Goal: Task Accomplishment & Management: Complete application form

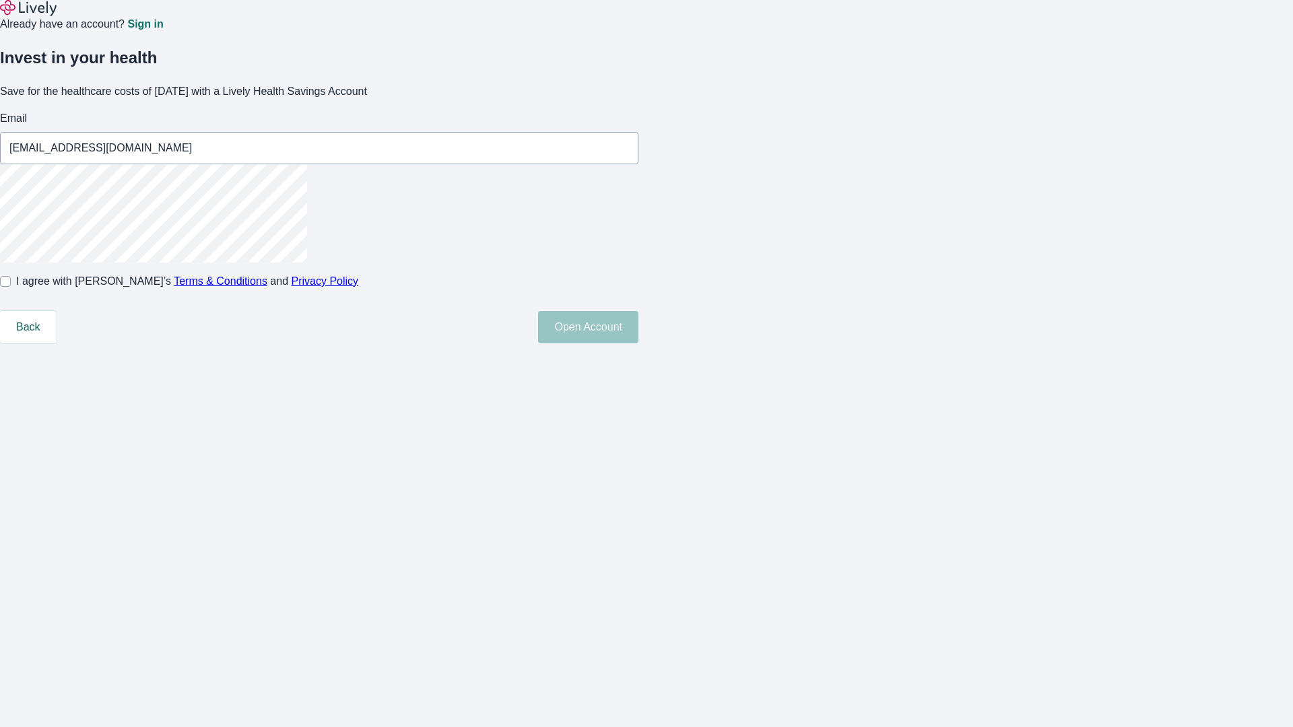
click at [11, 287] on input "I agree with Lively’s Terms & Conditions and Privacy Policy" at bounding box center [5, 281] width 11 height 11
checkbox input "true"
click at [638, 343] on button "Open Account" at bounding box center [588, 327] width 100 height 32
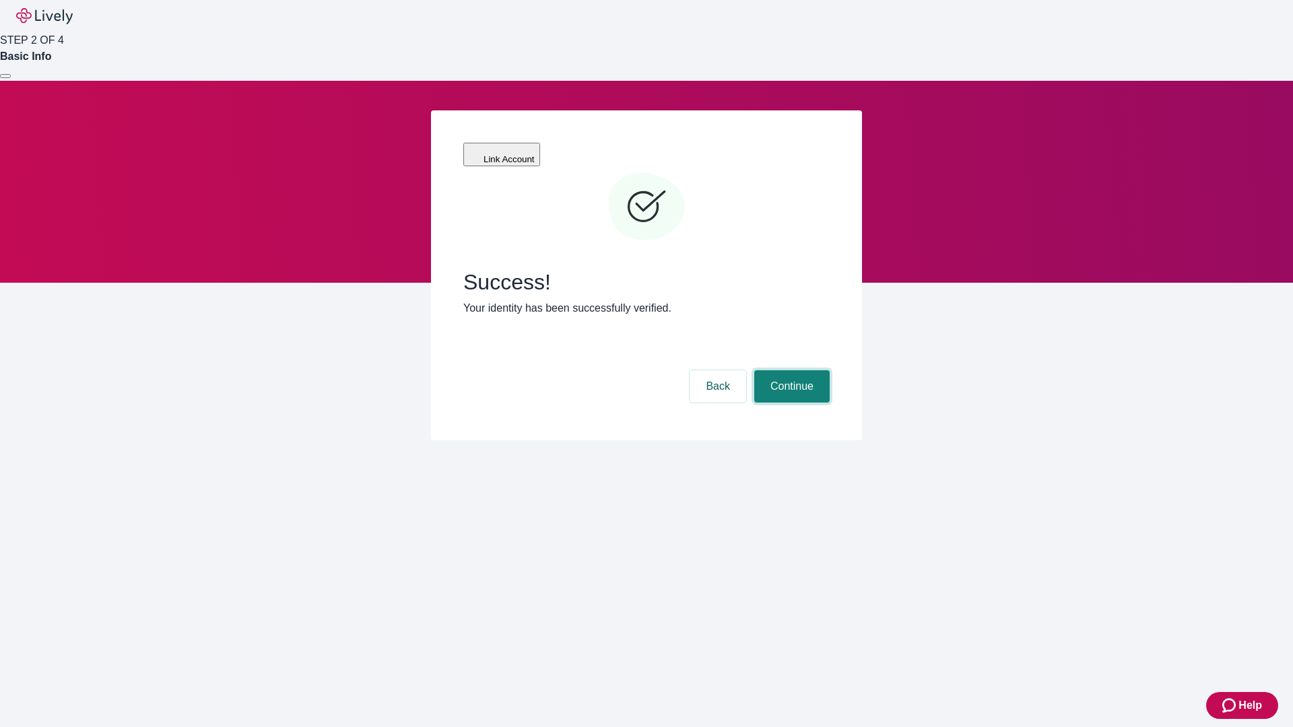
click at [790, 370] on button "Continue" at bounding box center [791, 386] width 75 height 32
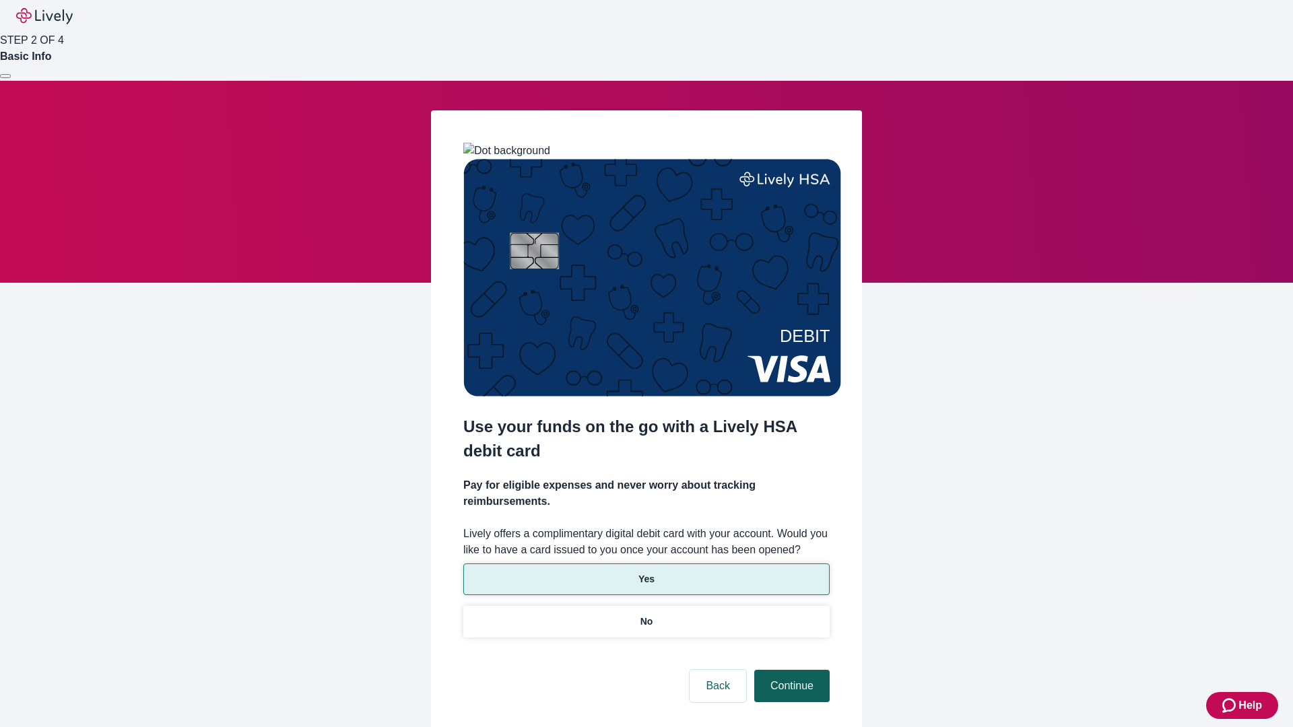
click at [646, 615] on p "No" at bounding box center [646, 622] width 13 height 14
click at [790, 670] on button "Continue" at bounding box center [791, 686] width 75 height 32
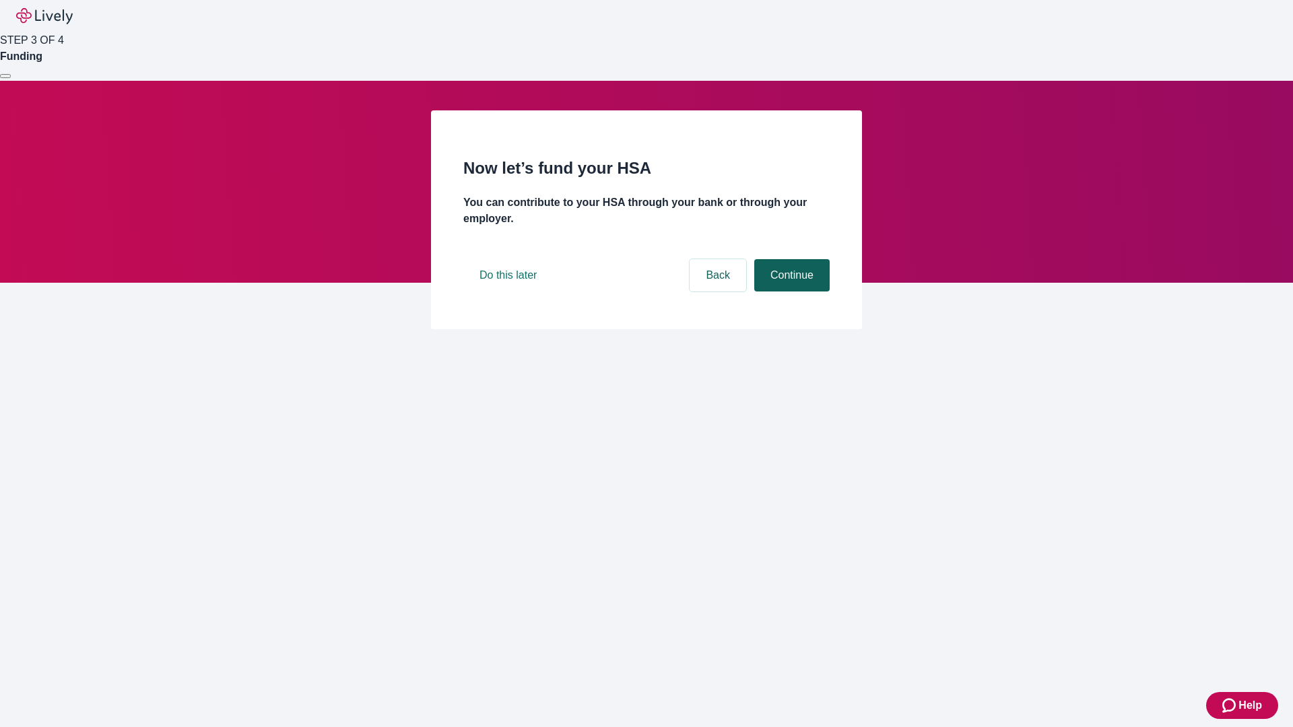
click at [790, 292] on button "Continue" at bounding box center [791, 275] width 75 height 32
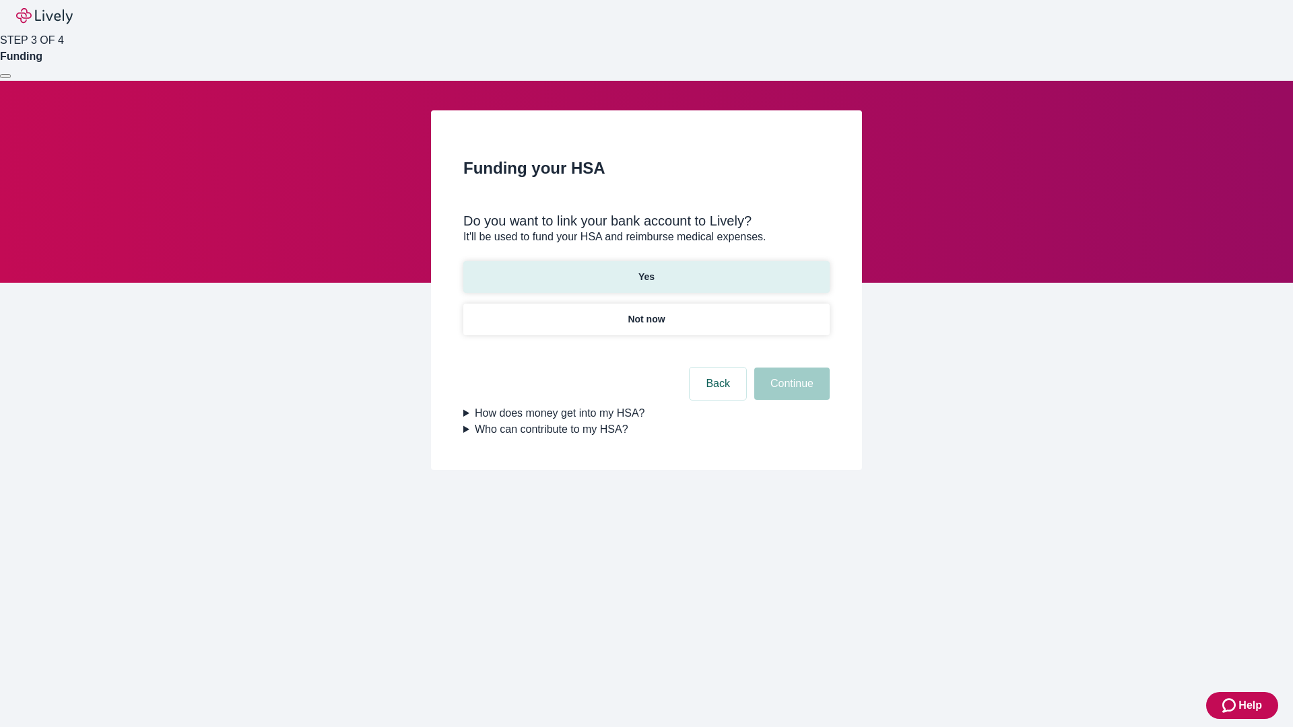
click at [646, 270] on p "Yes" at bounding box center [646, 277] width 16 height 14
click at [790, 368] on button "Continue" at bounding box center [791, 384] width 75 height 32
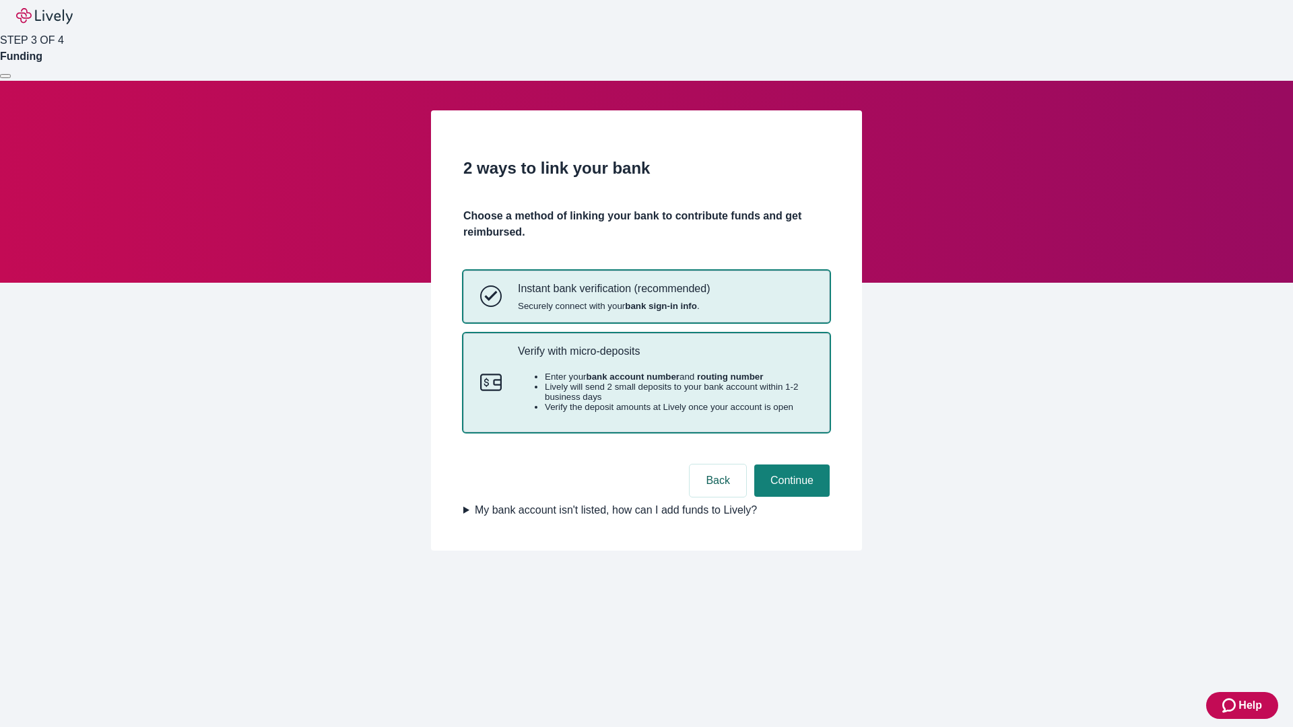
click at [665, 358] on p "Verify with micro-deposits" at bounding box center [665, 351] width 295 height 13
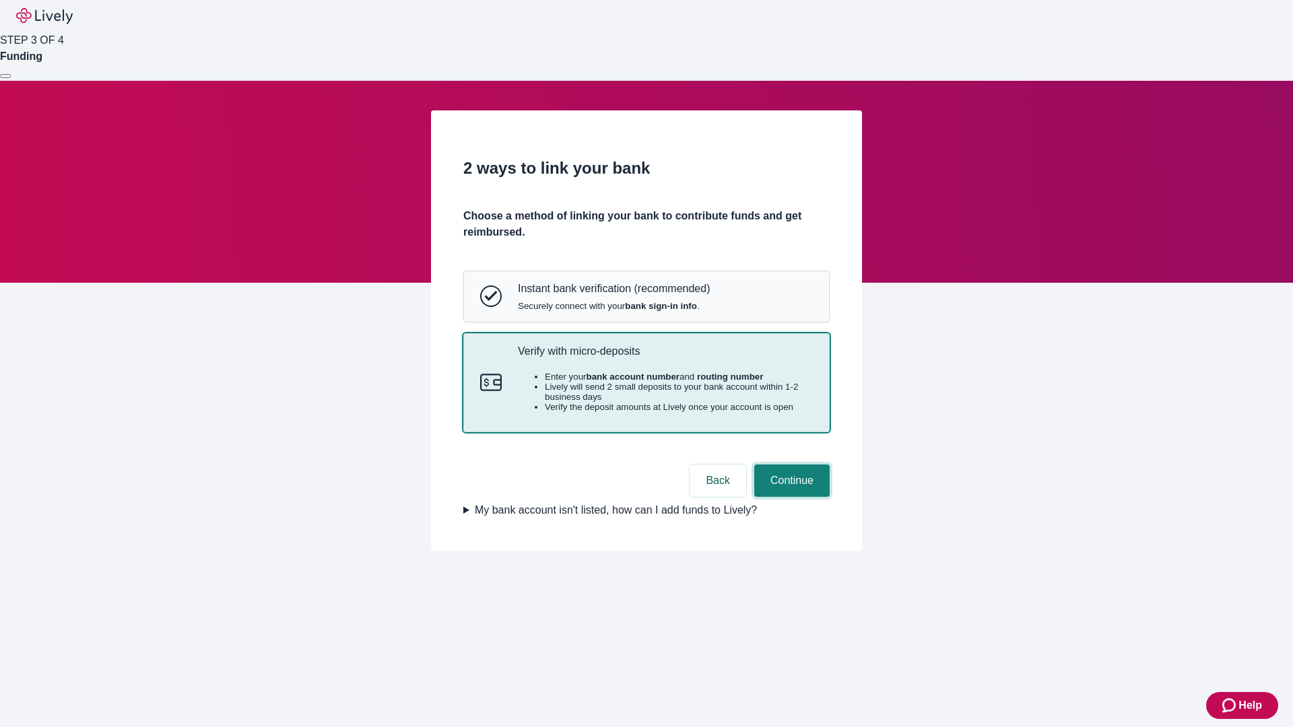
click at [790, 497] on button "Continue" at bounding box center [791, 481] width 75 height 32
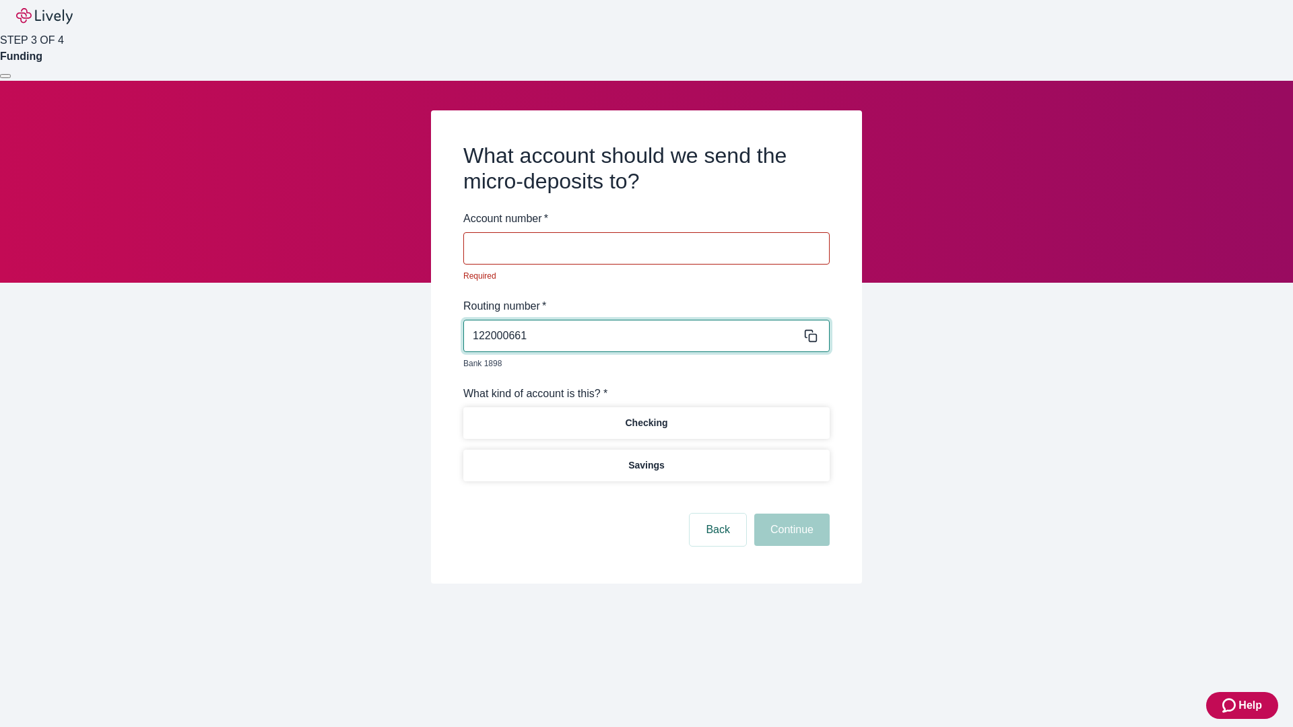
type input "122000661"
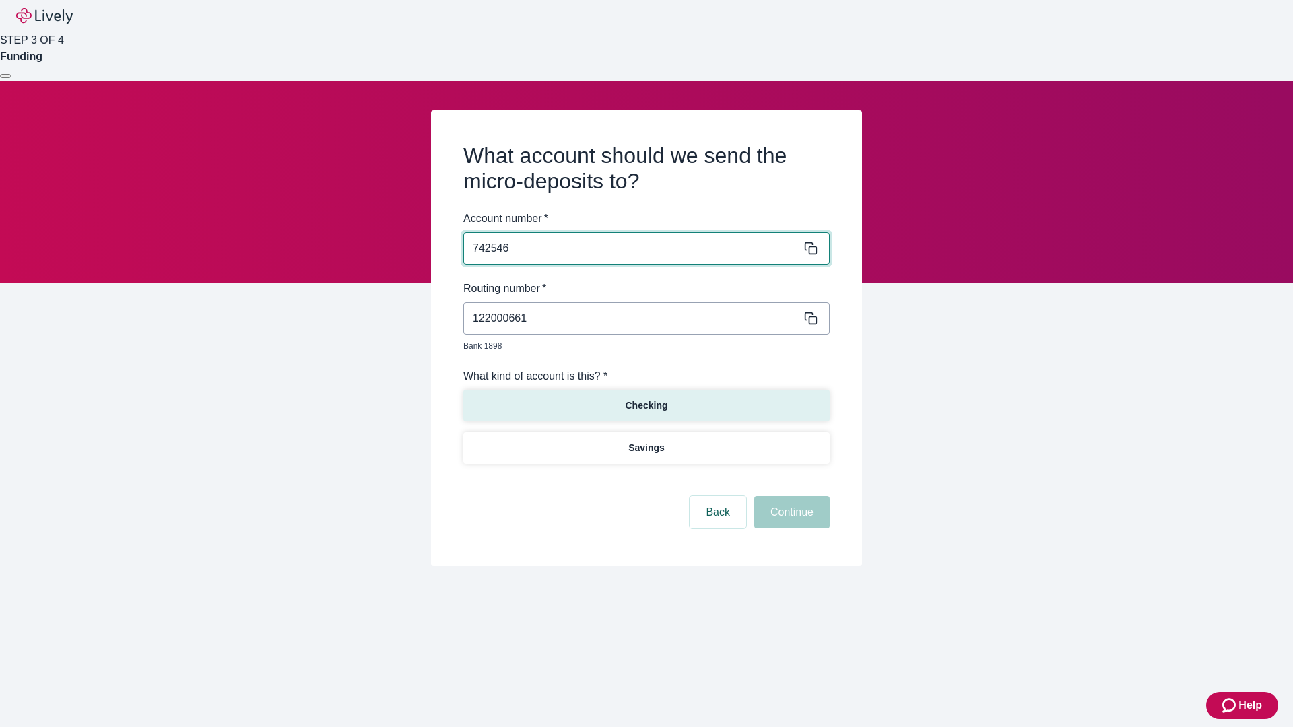
type input "742546"
click at [646, 399] on p "Checking" at bounding box center [646, 406] width 42 height 14
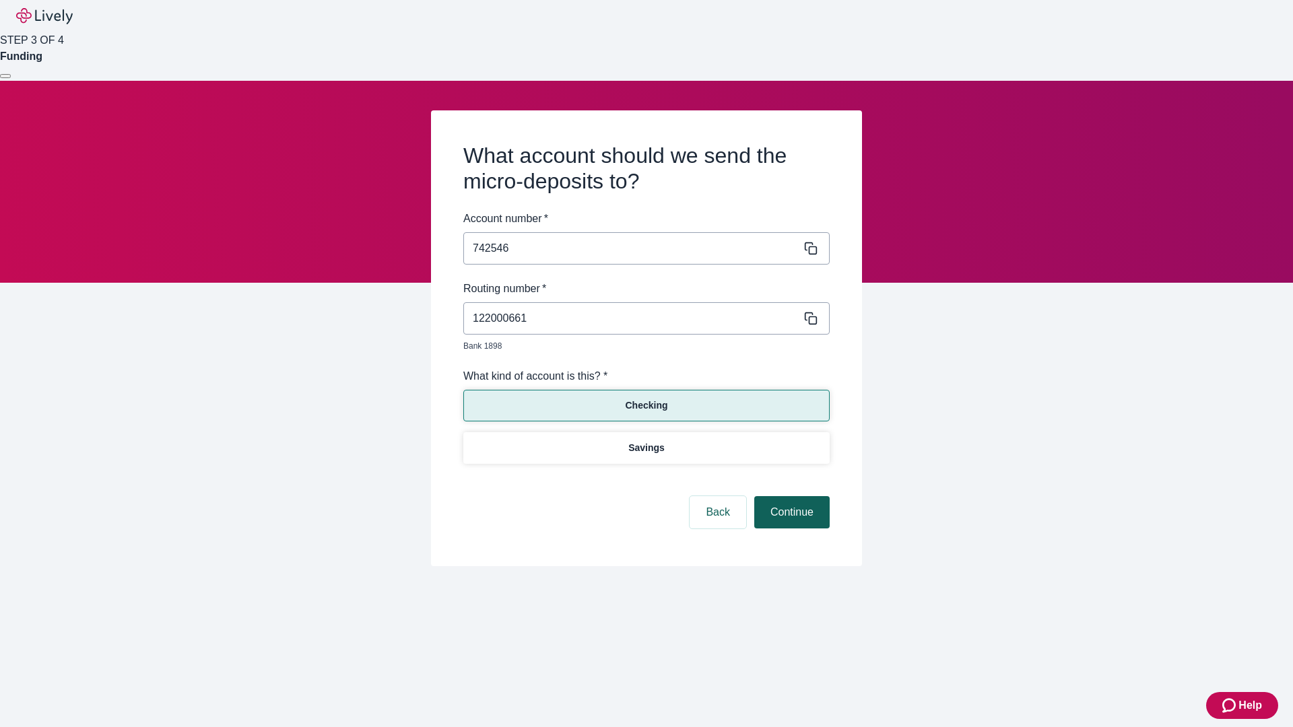
click at [790, 497] on button "Continue" at bounding box center [791, 512] width 75 height 32
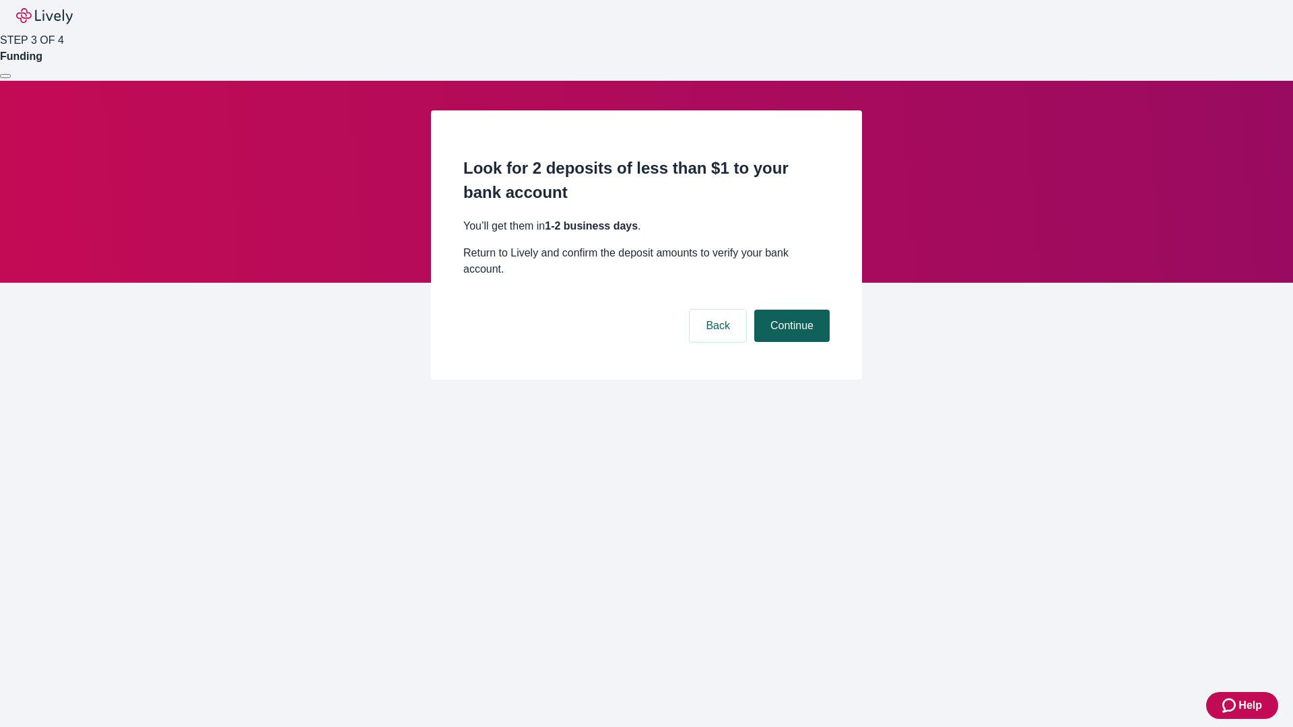
click at [790, 310] on button "Continue" at bounding box center [791, 326] width 75 height 32
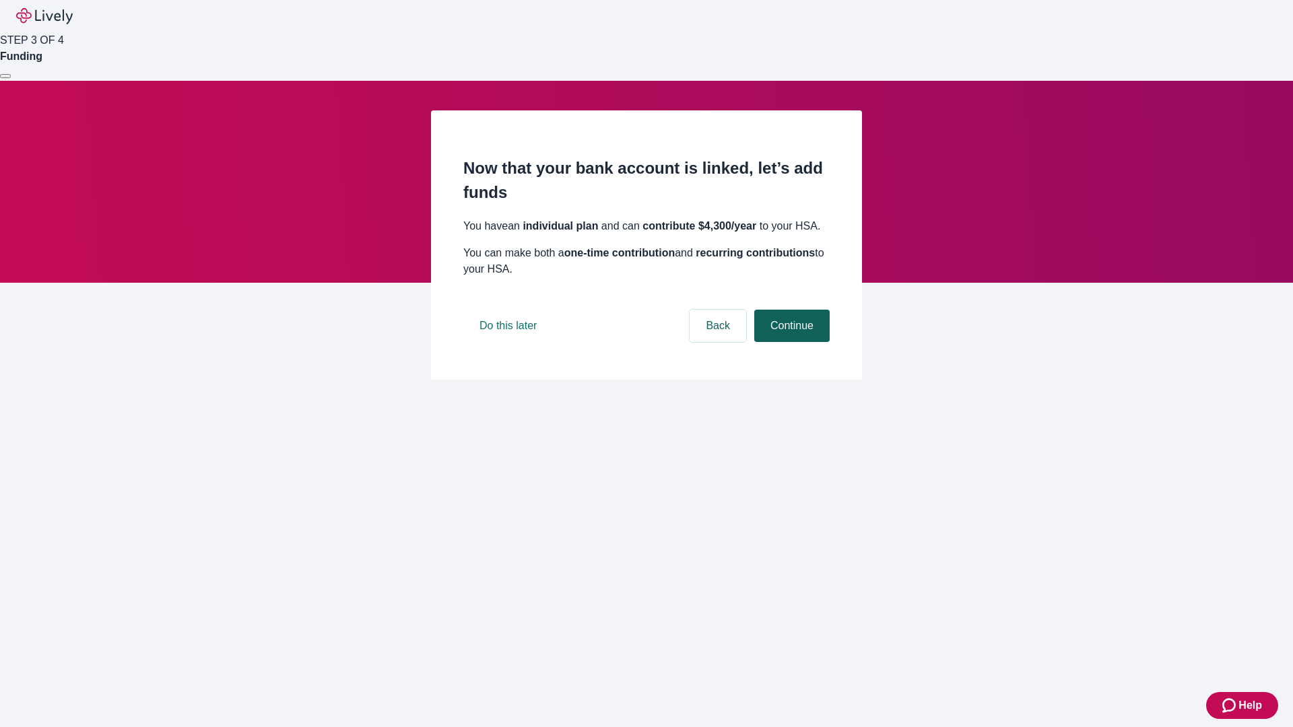
click at [790, 342] on button "Continue" at bounding box center [791, 326] width 75 height 32
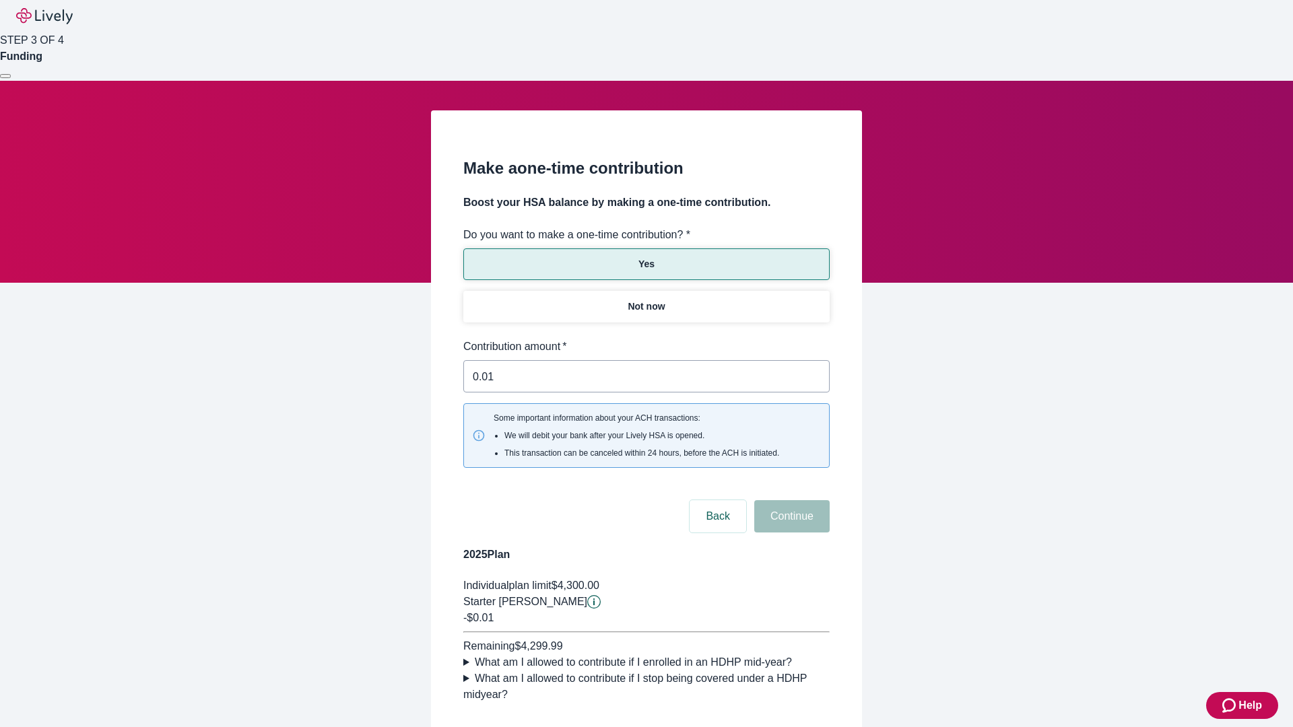
type input "0.01"
click at [790, 500] on button "Continue" at bounding box center [791, 516] width 75 height 32
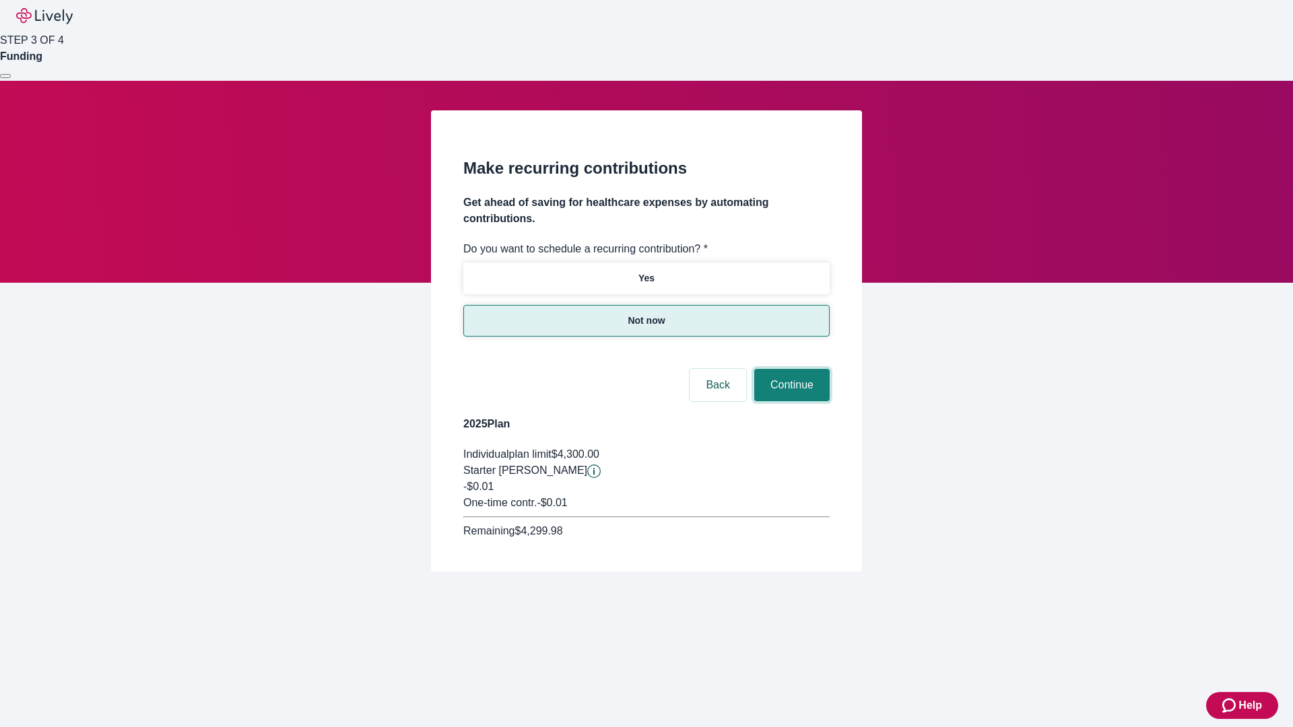
click at [790, 369] on button "Continue" at bounding box center [791, 385] width 75 height 32
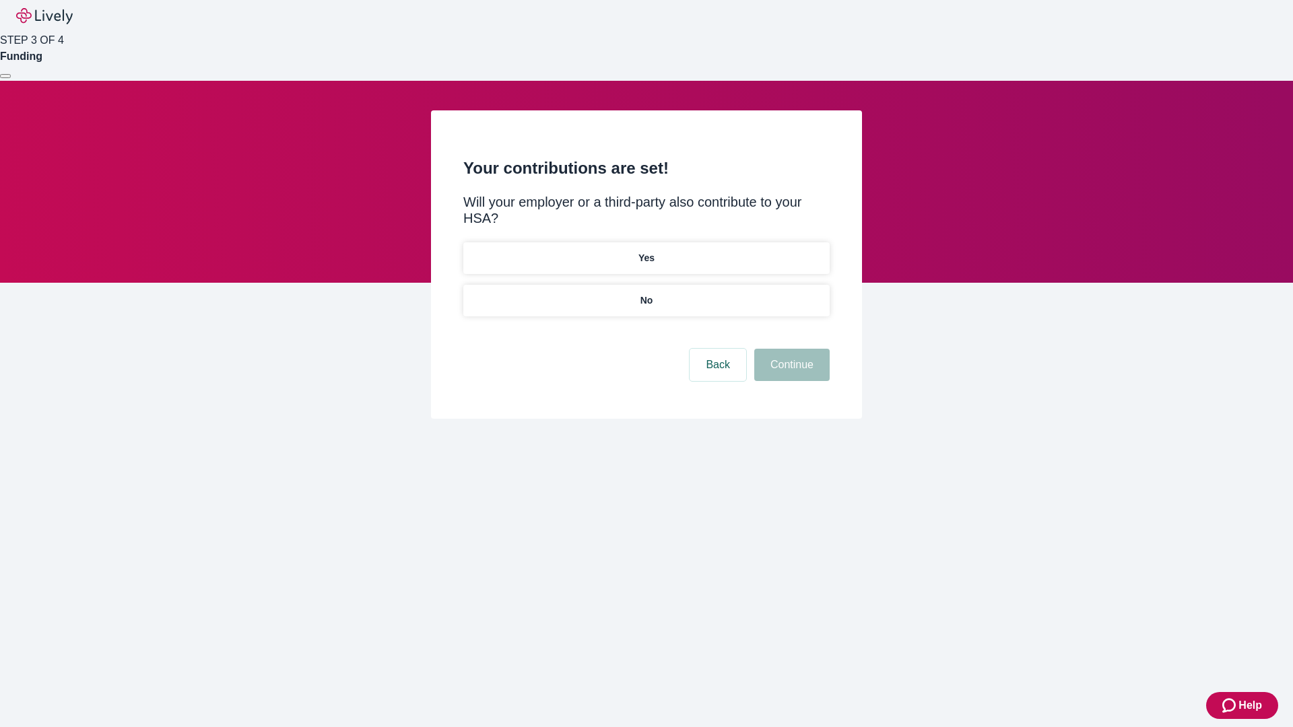
click at [646, 294] on p "No" at bounding box center [646, 301] width 13 height 14
click at [790, 349] on button "Continue" at bounding box center [791, 365] width 75 height 32
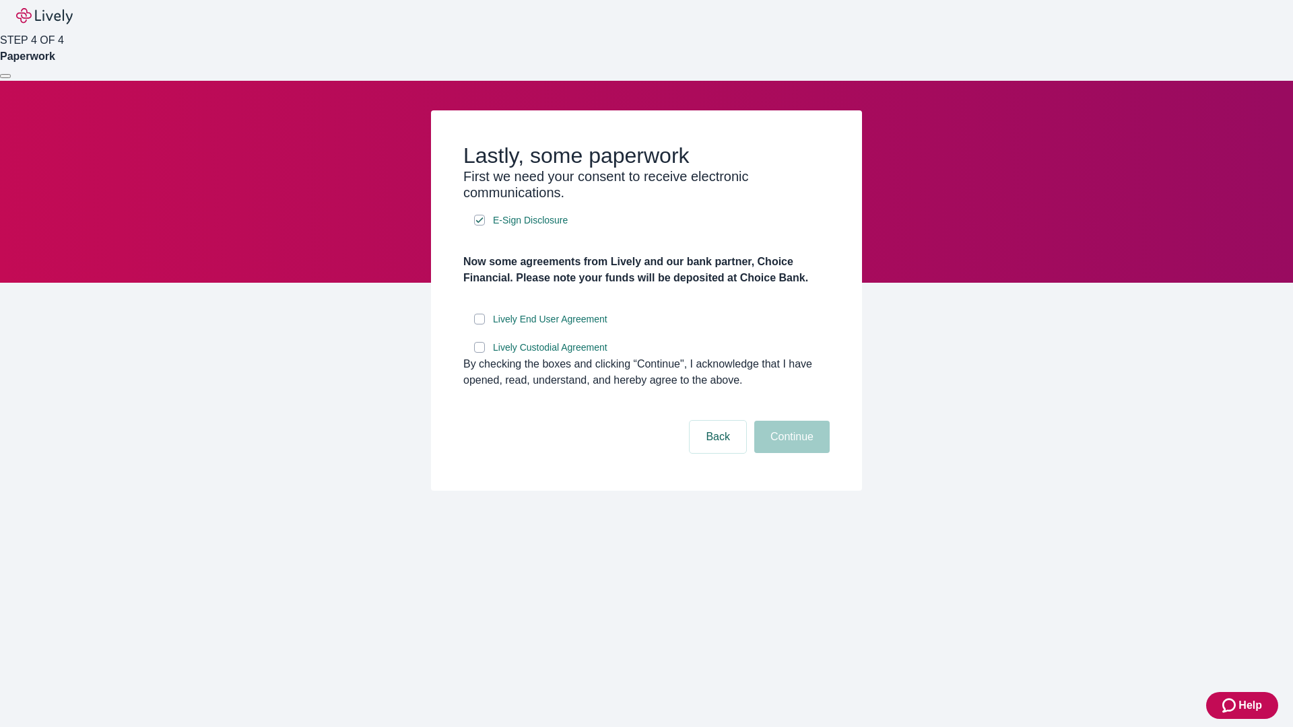
click at [479, 325] on input "Lively End User Agreement" at bounding box center [479, 319] width 11 height 11
checkbox input "true"
click at [479, 353] on input "Lively Custodial Agreement" at bounding box center [479, 347] width 11 height 11
checkbox input "true"
click at [790, 453] on button "Continue" at bounding box center [791, 437] width 75 height 32
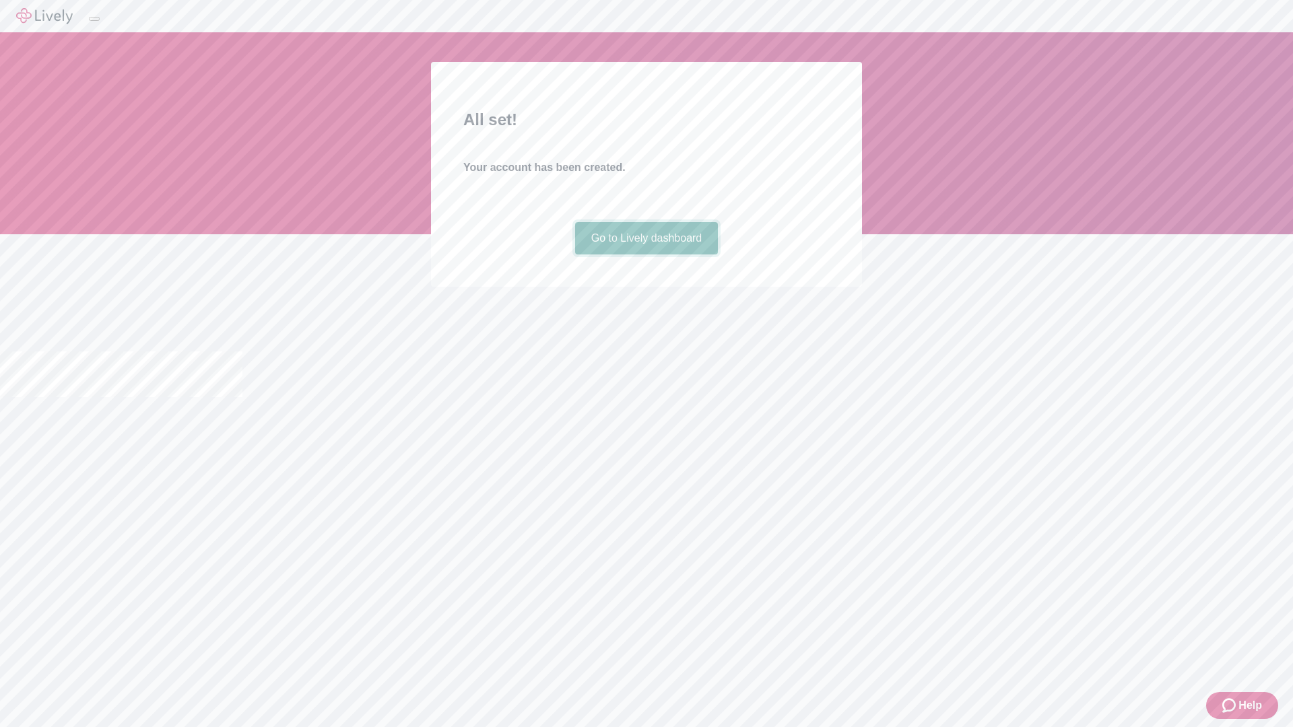
click at [646, 255] on link "Go to Lively dashboard" at bounding box center [646, 238] width 143 height 32
